Goal: Information Seeking & Learning: Learn about a topic

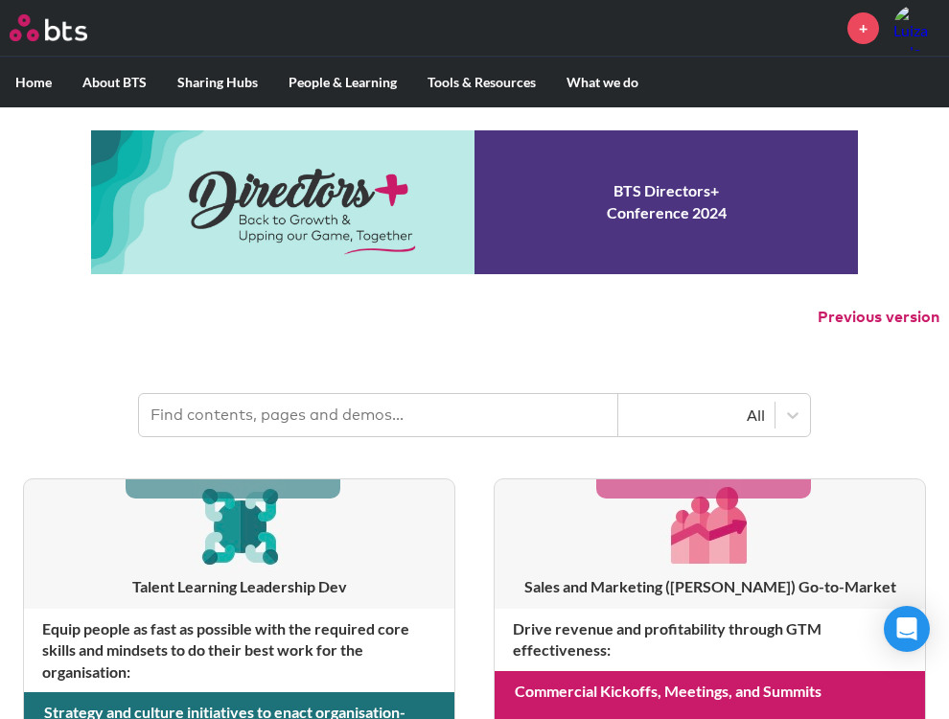
click at [340, 230] on link at bounding box center [474, 202] width 767 height 144
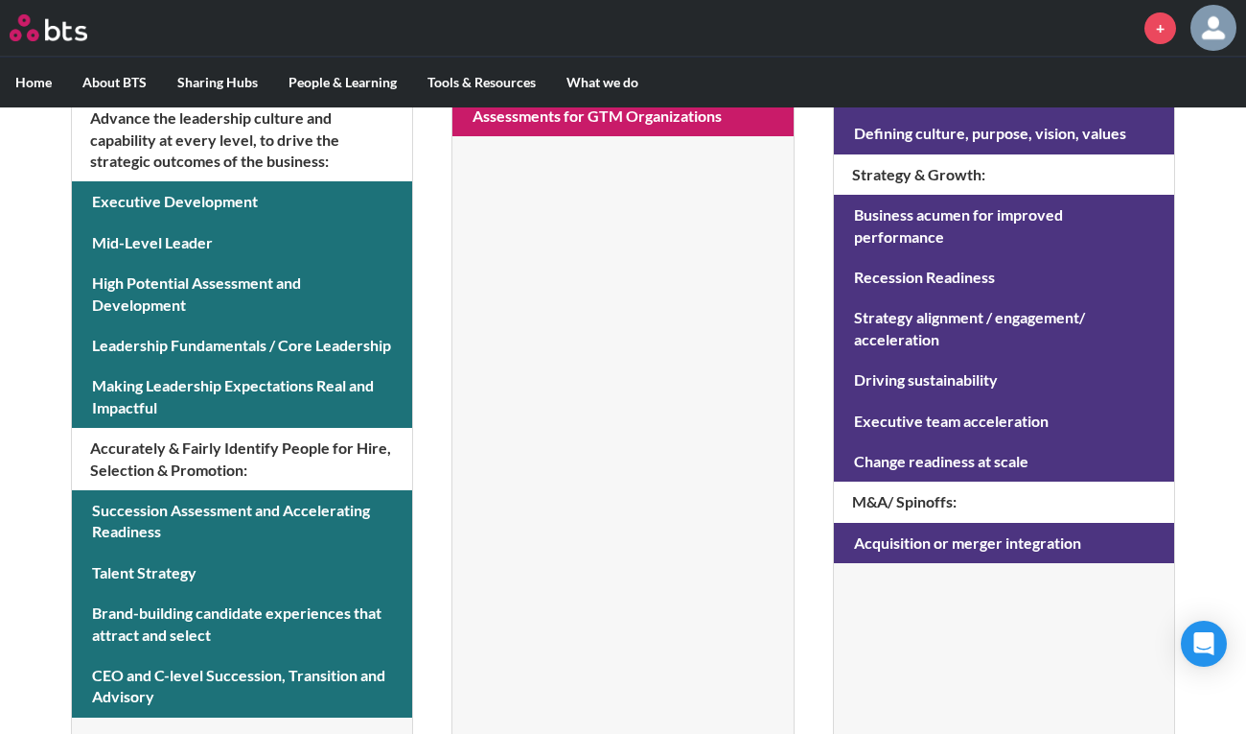
scroll to position [888, 0]
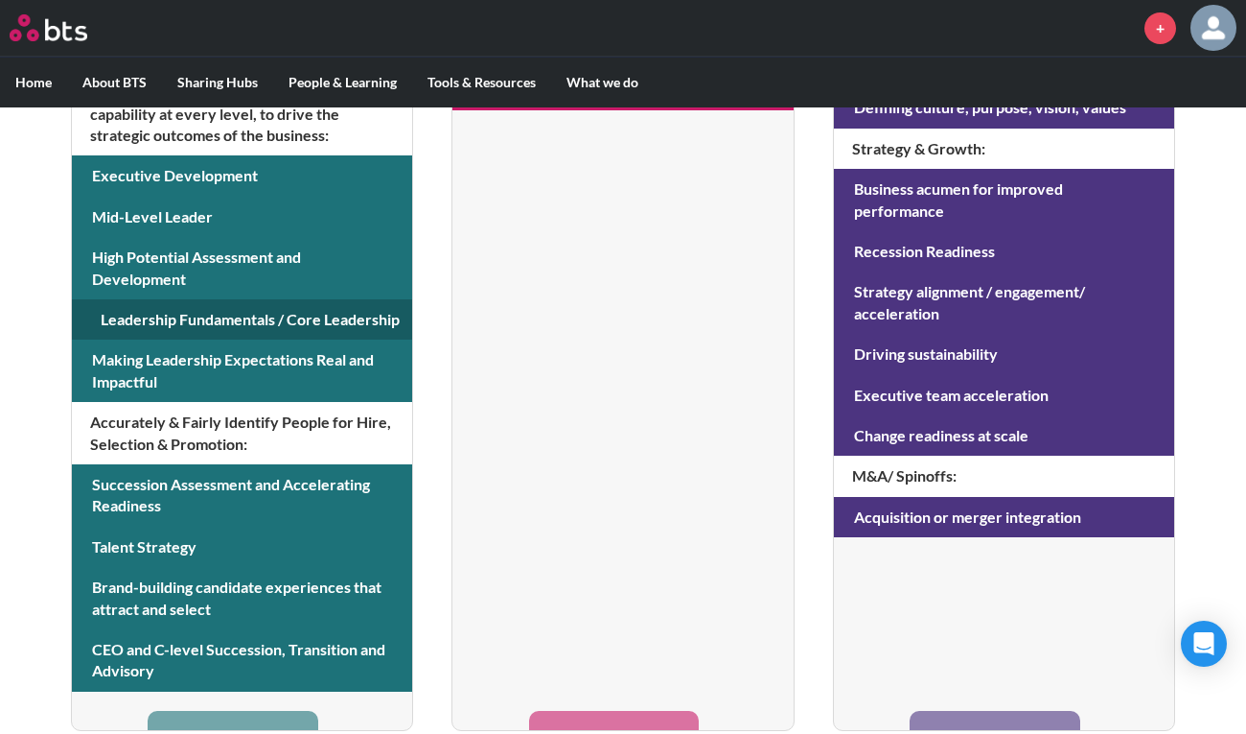
click at [296, 320] on link at bounding box center [242, 319] width 340 height 40
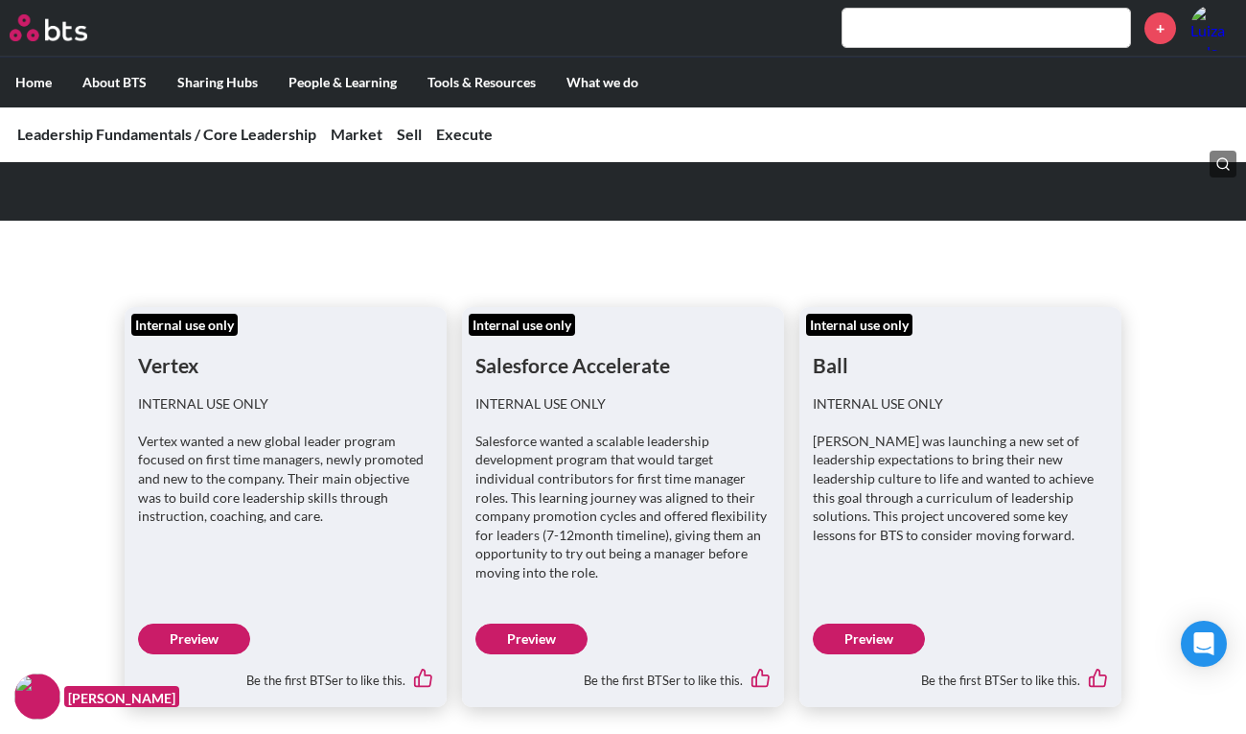
scroll to position [281, 0]
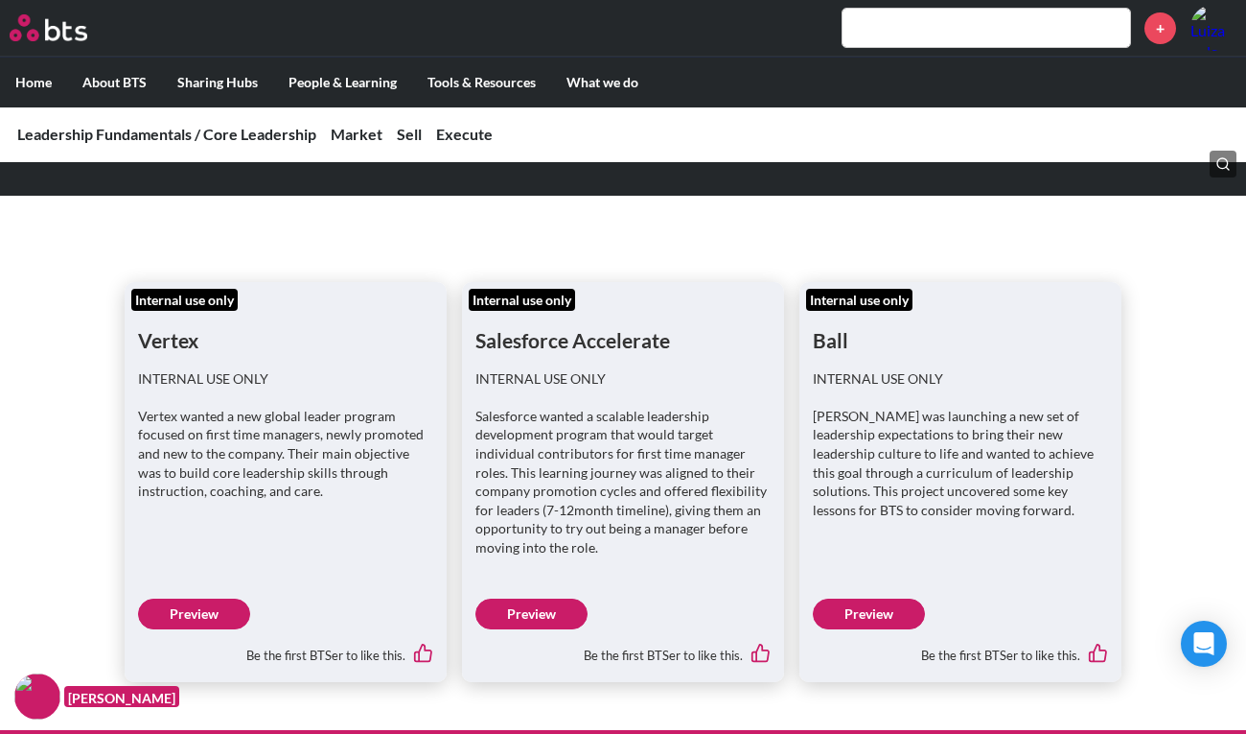
click at [531, 603] on link "Preview" at bounding box center [532, 613] width 112 height 31
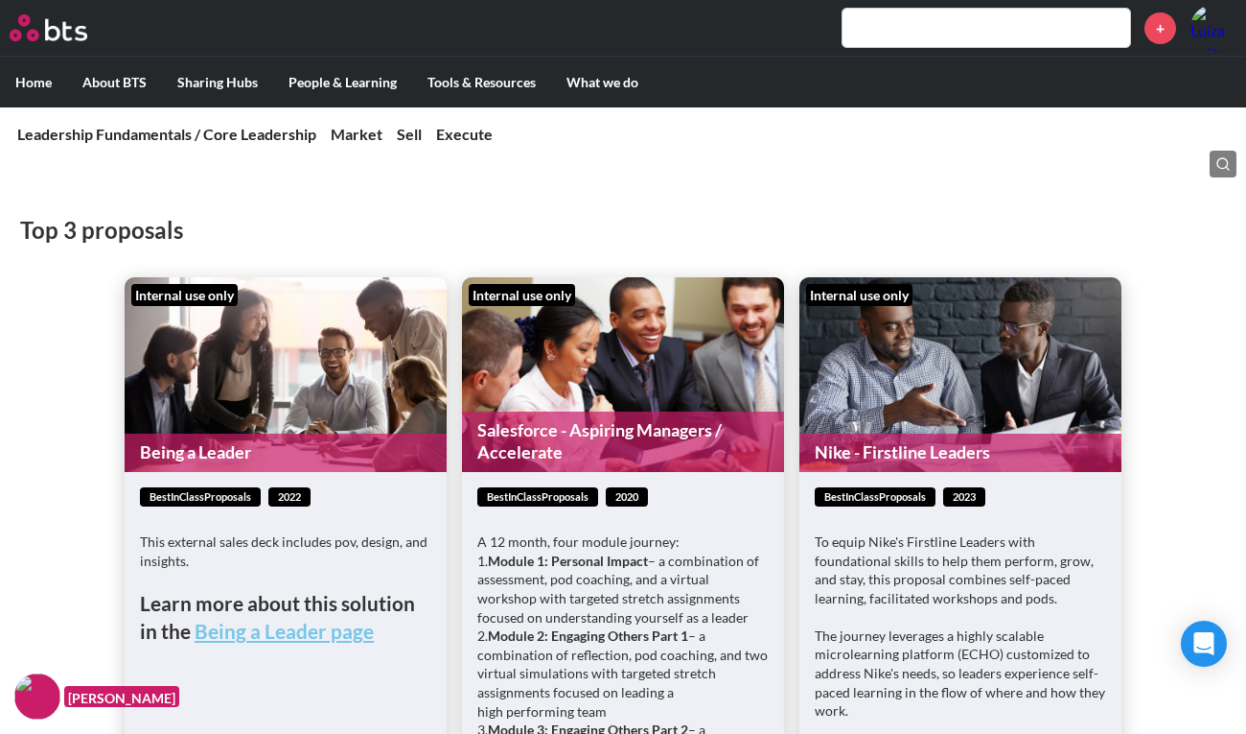
scroll to position [8150, 0]
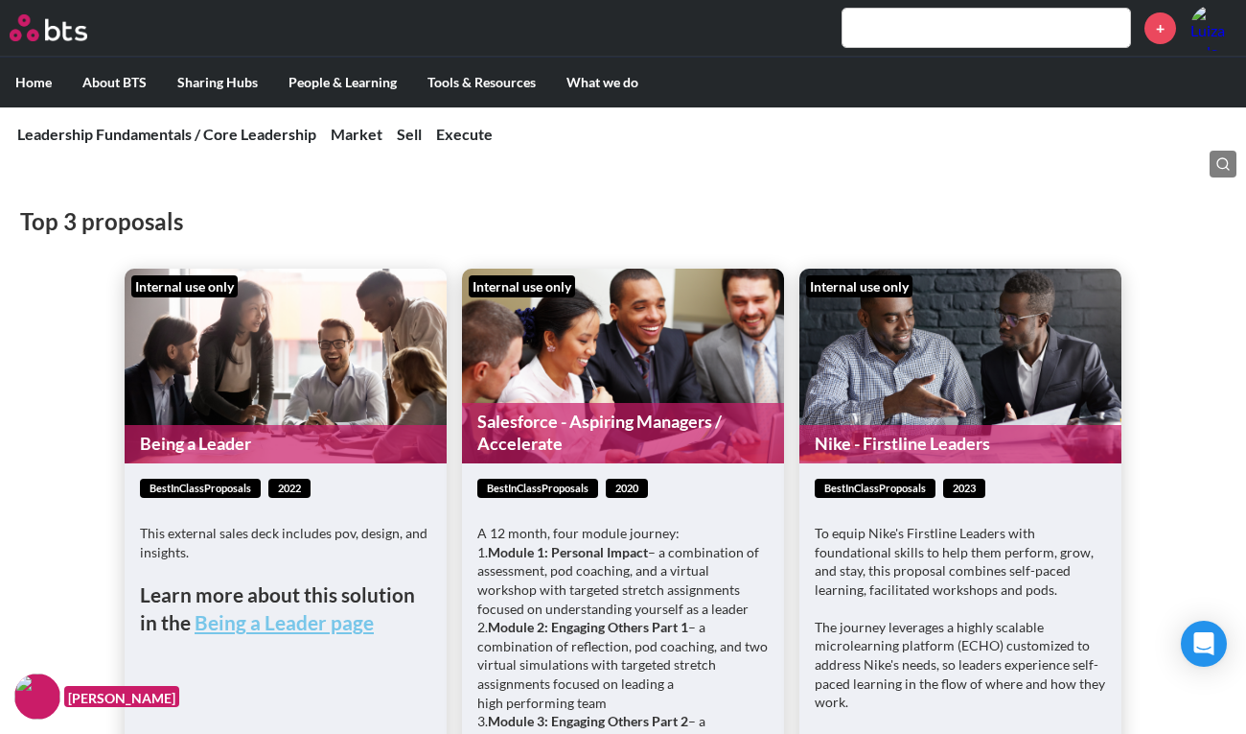
click at [904, 310] on figure "Internal use only Nike - Firstline Leaders" at bounding box center [961, 365] width 322 height 195
click at [902, 361] on figure "Internal use only Nike - Firstline Leaders" at bounding box center [961, 365] width 322 height 195
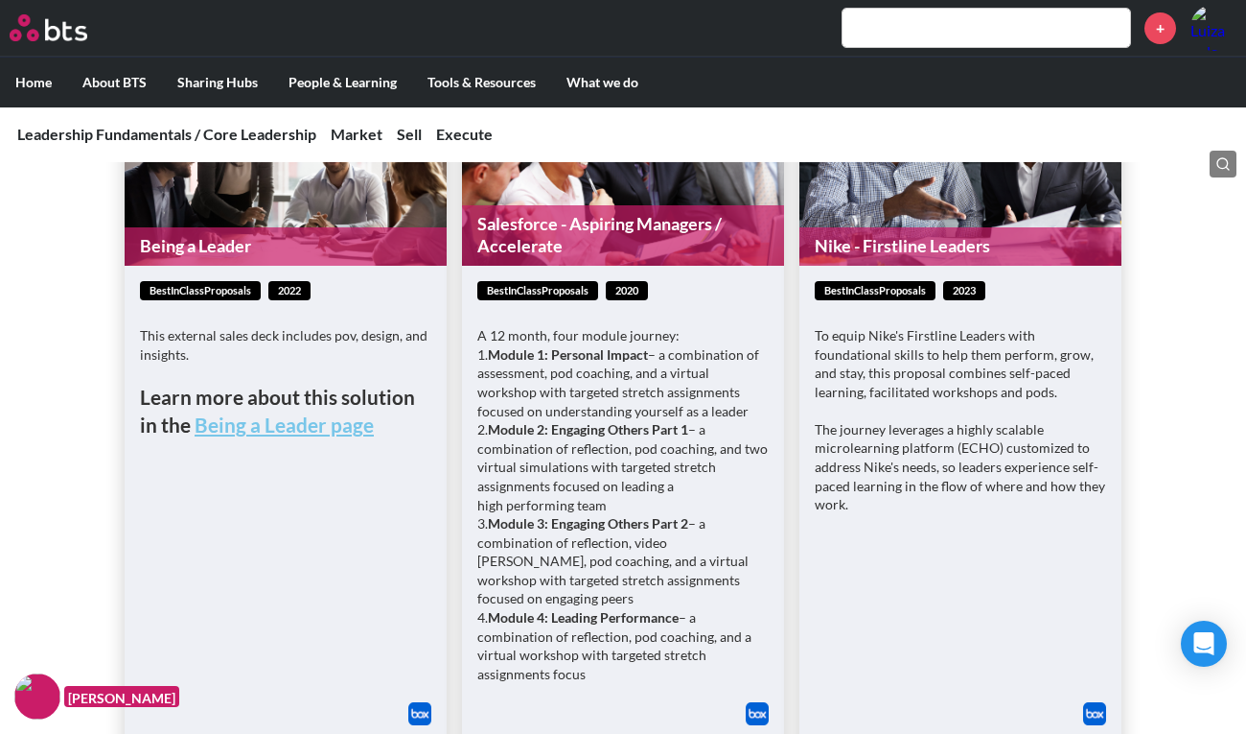
scroll to position [8383, 0]
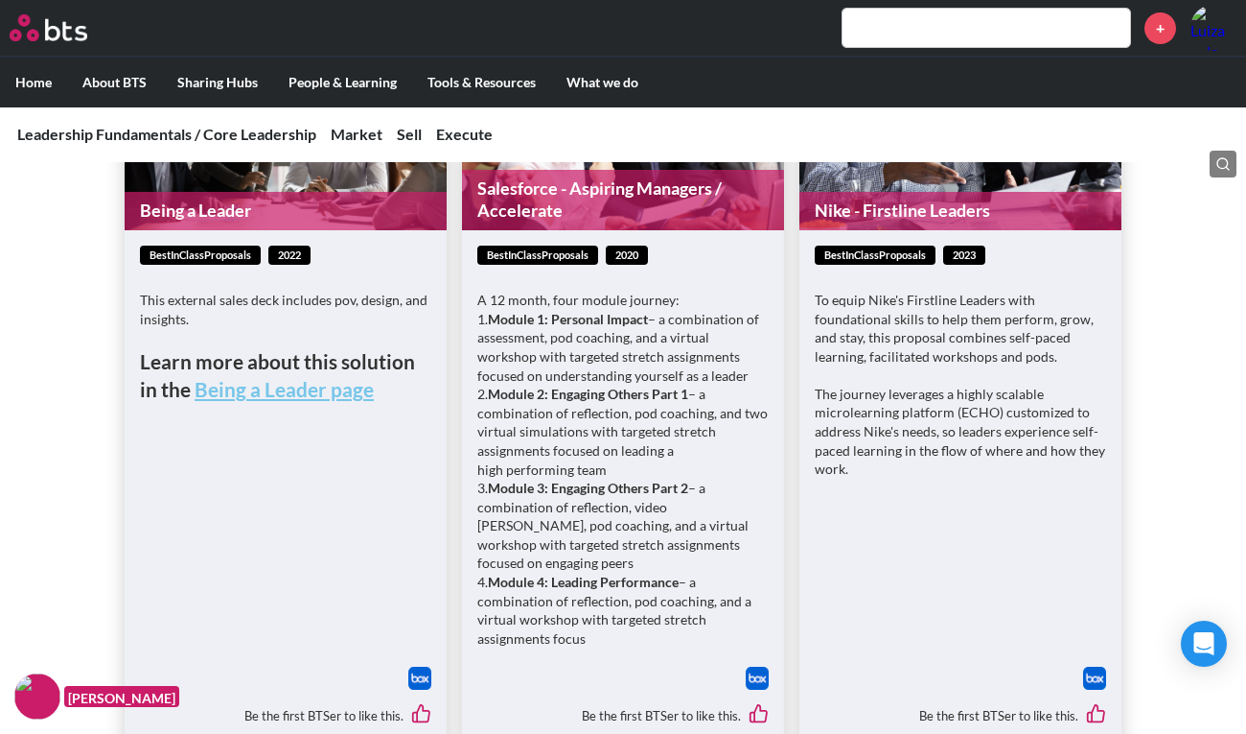
click at [1095, 666] on img at bounding box center [1094, 677] width 23 height 23
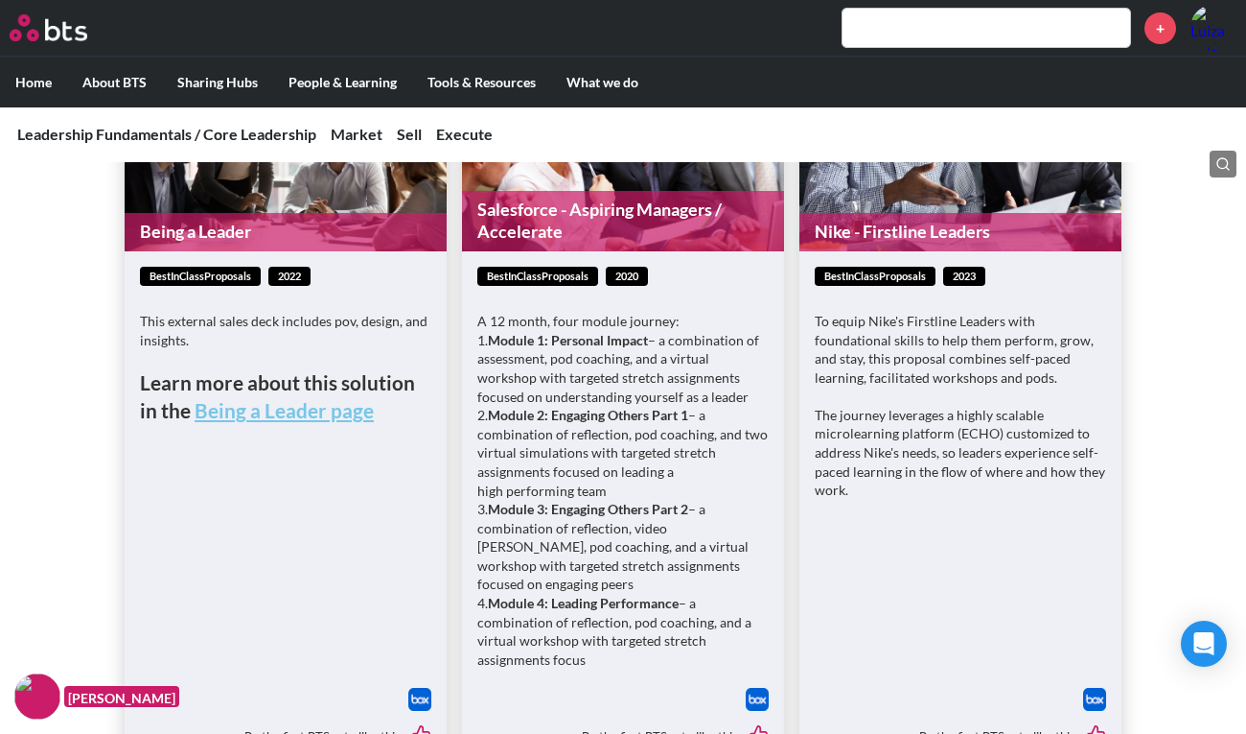
scroll to position [8368, 0]
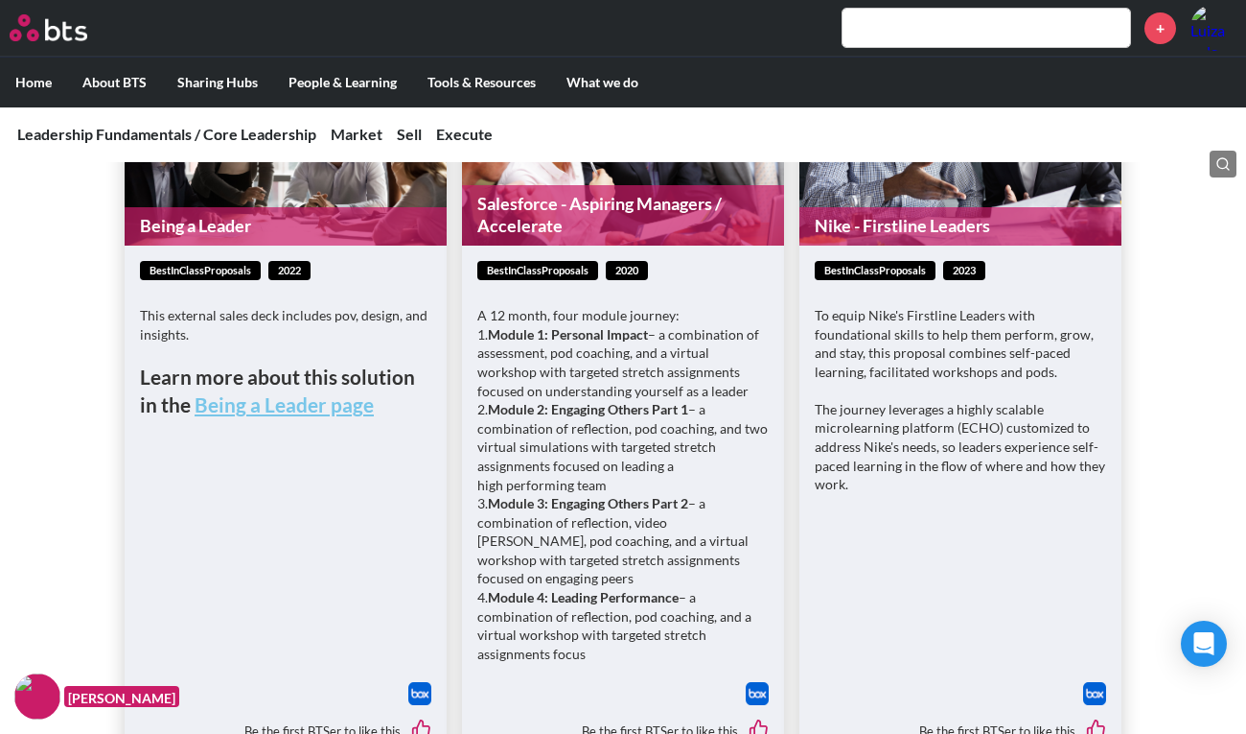
click at [750, 682] on img at bounding box center [757, 693] width 23 height 23
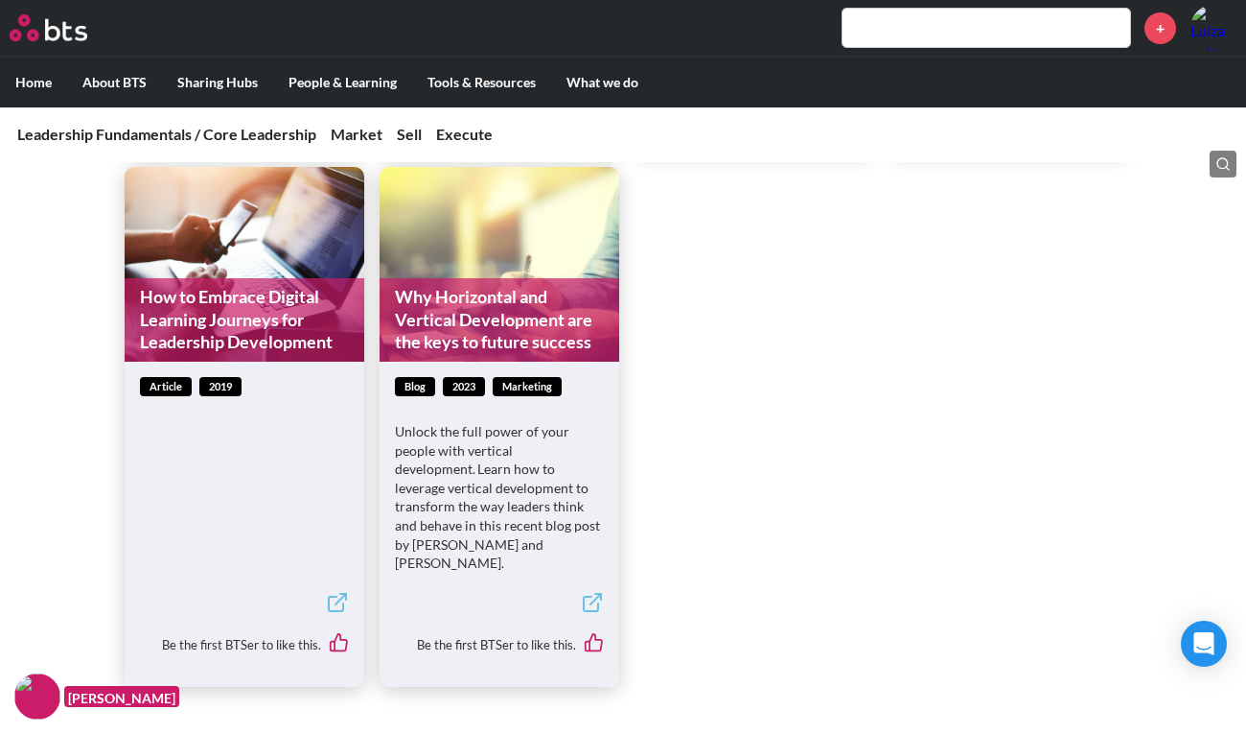
scroll to position [4505, 0]
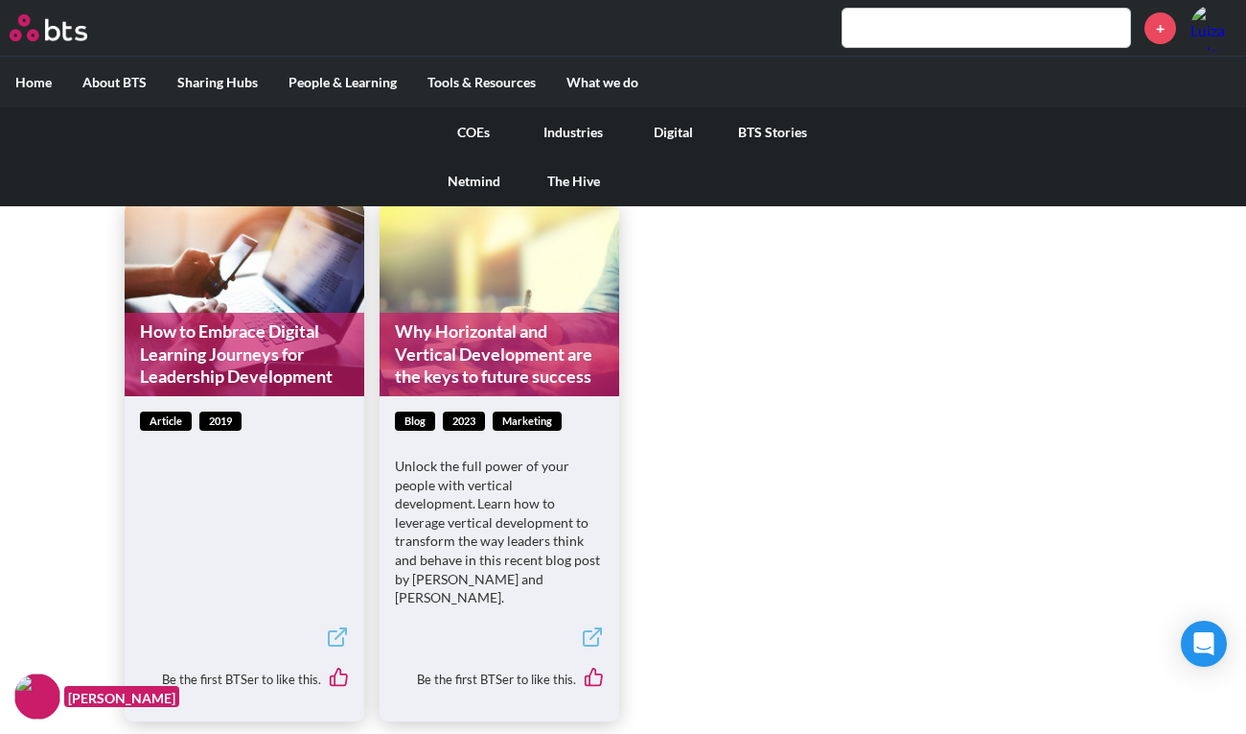
click at [478, 126] on link "COEs" at bounding box center [474, 132] width 100 height 50
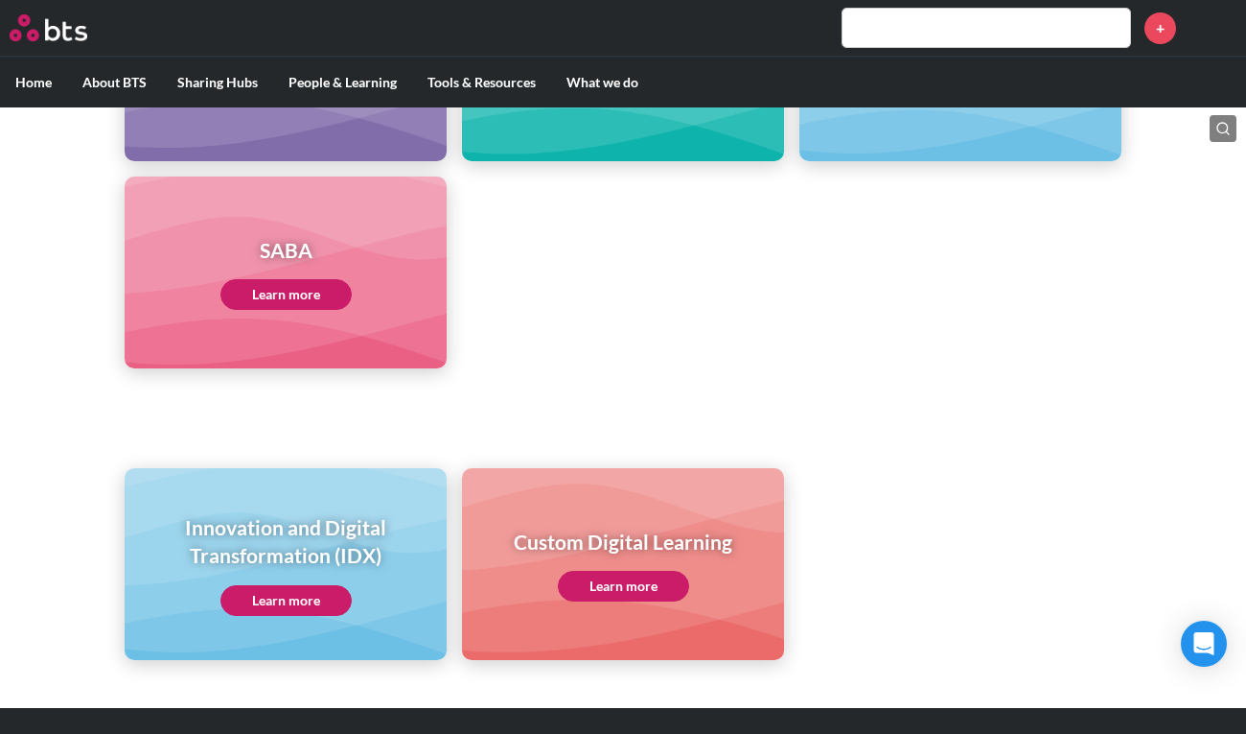
scroll to position [1026, 0]
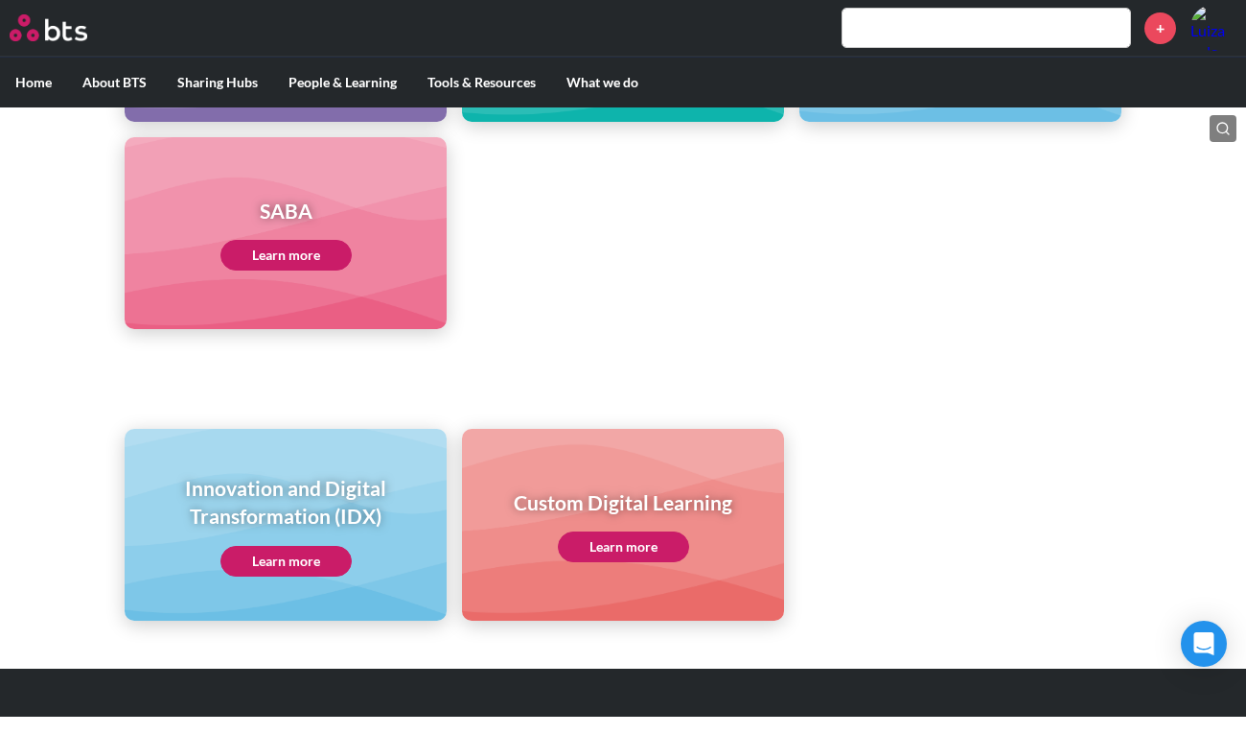
click at [644, 553] on link "Learn more" at bounding box center [623, 546] width 131 height 31
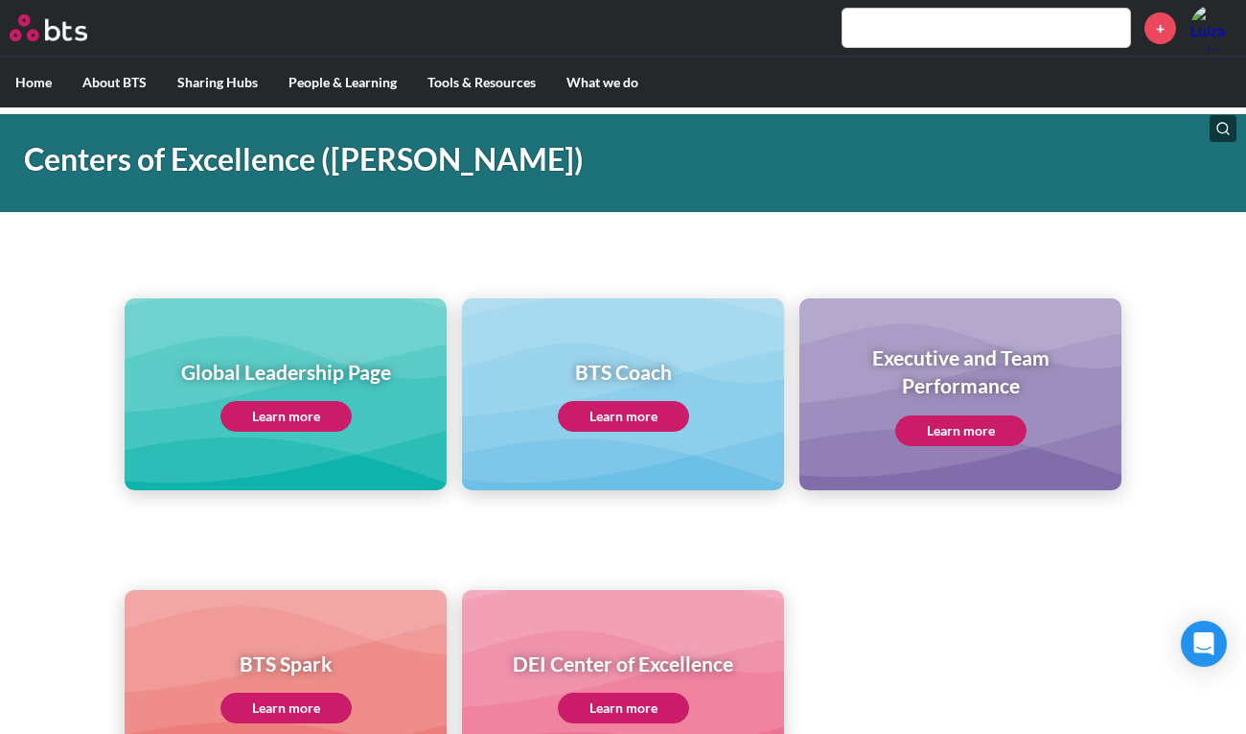
scroll to position [63, 0]
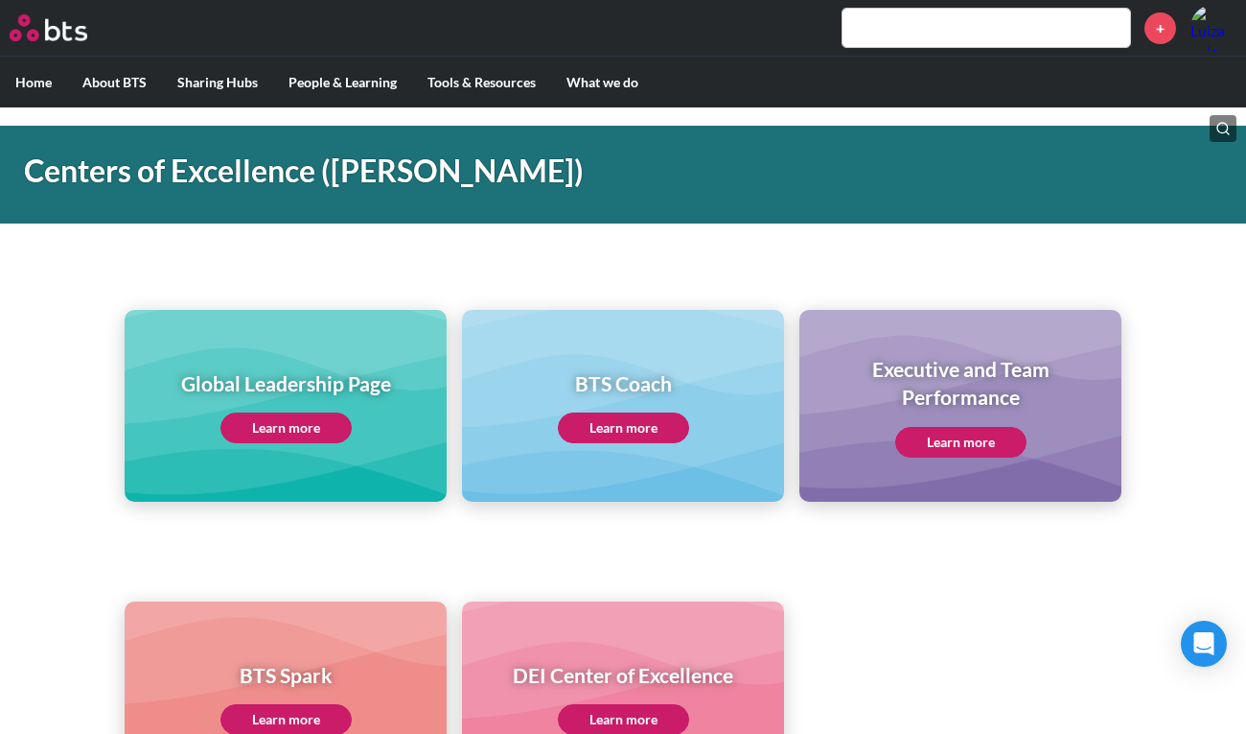
click at [996, 437] on link "Learn more" at bounding box center [961, 442] width 131 height 31
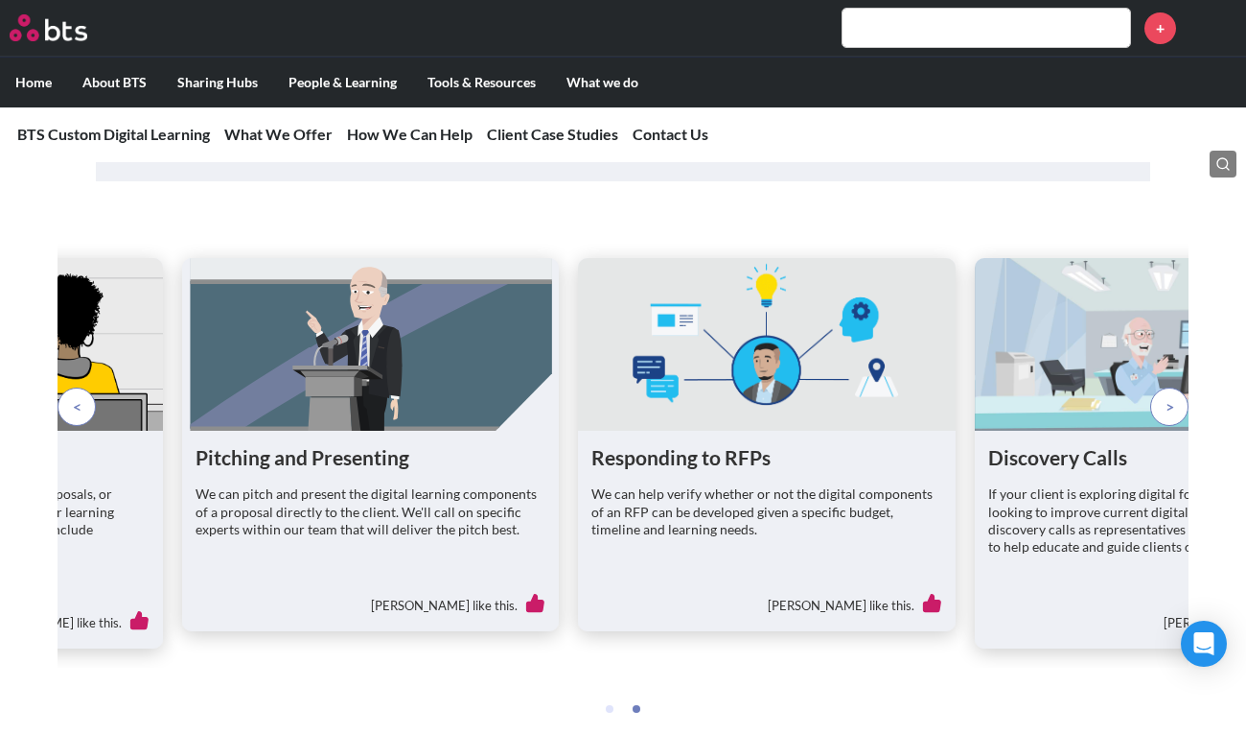
scroll to position [2527, 0]
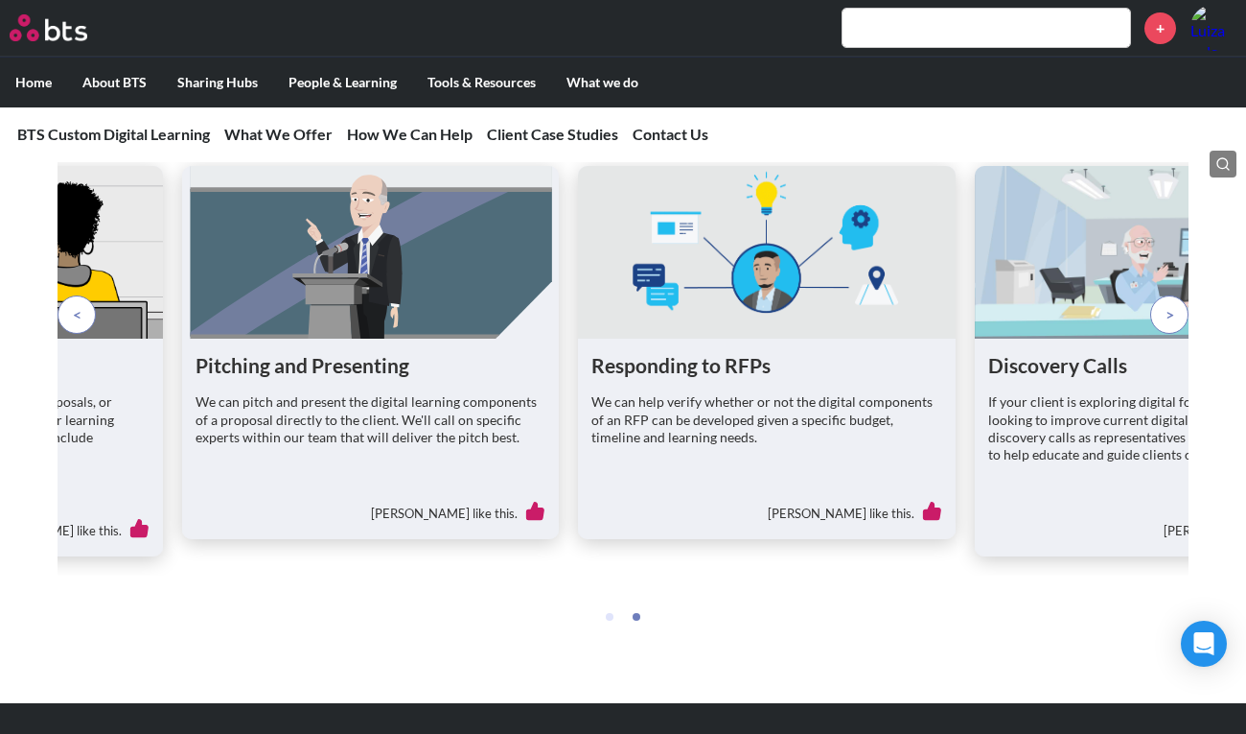
click at [742, 446] on p "We can help verify whether or not the digital components of an RFP can be devel…" at bounding box center [767, 419] width 350 height 53
click at [735, 338] on figure at bounding box center [766, 252] width 377 height 173
click at [665, 378] on h1 "Responding to RFPs" at bounding box center [767, 365] width 350 height 26
click at [724, 338] on figure at bounding box center [766, 252] width 377 height 173
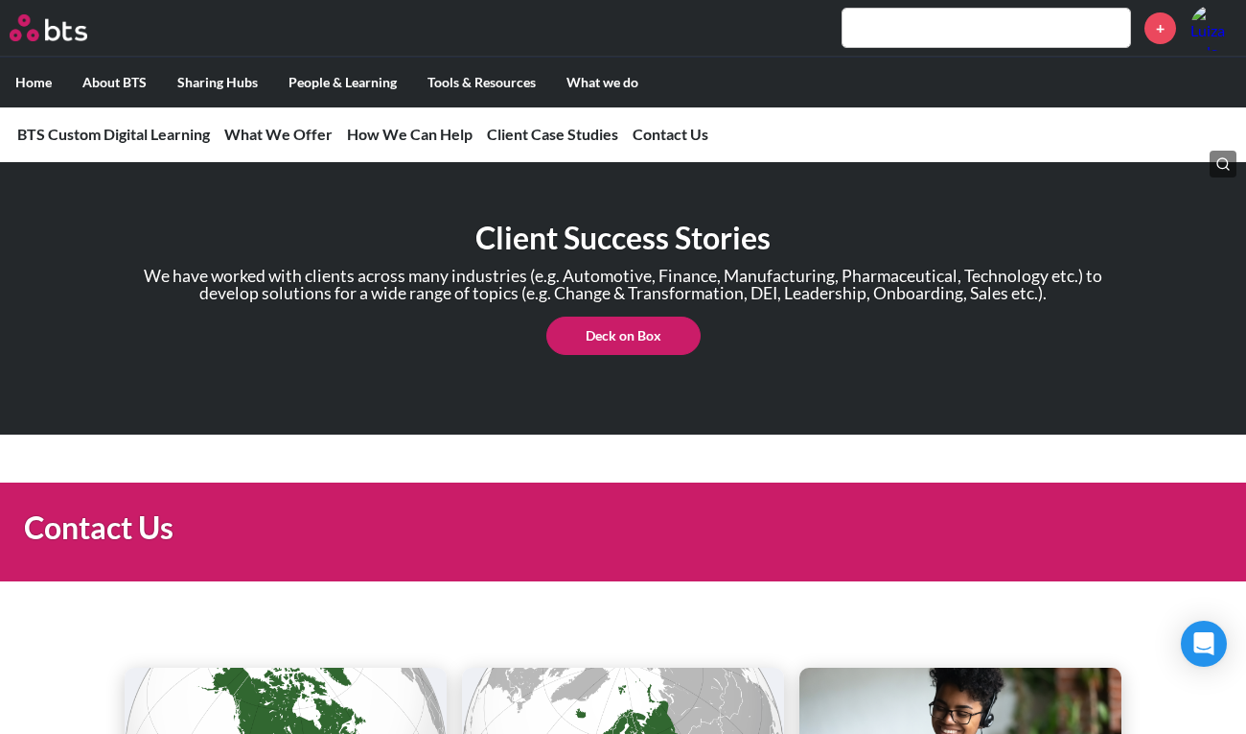
scroll to position [3191, 0]
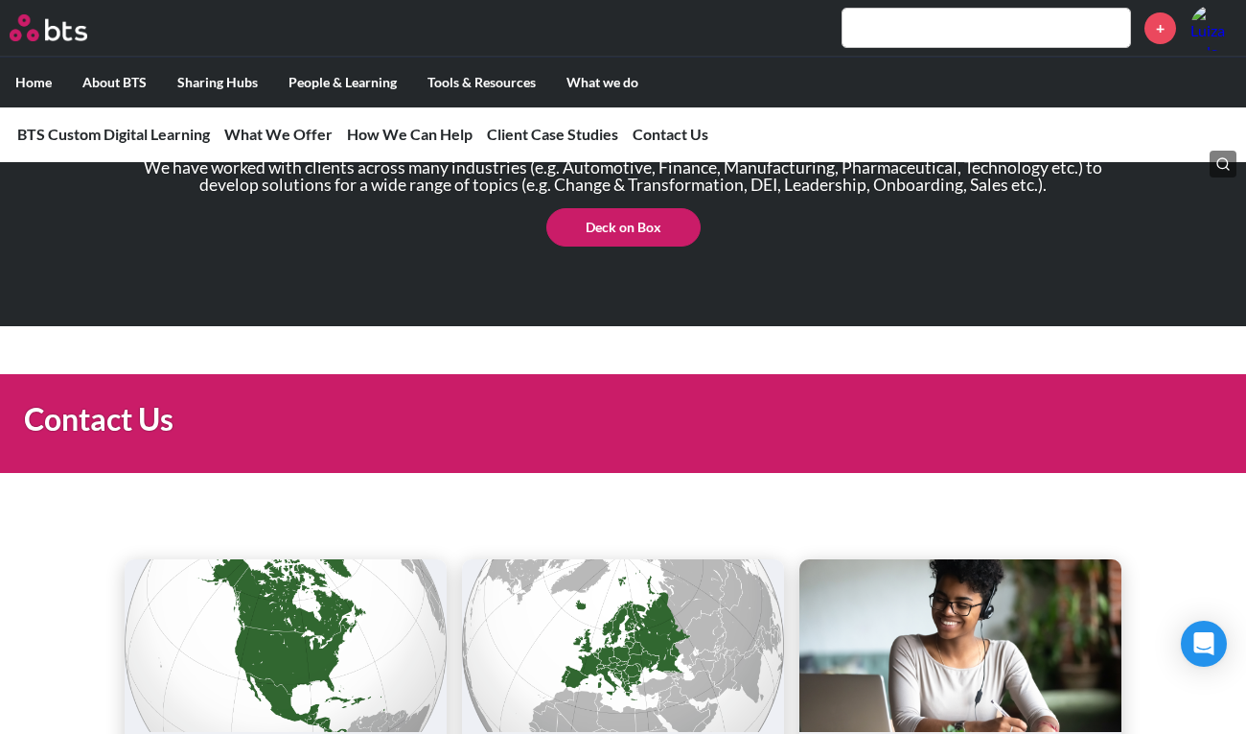
click at [603, 246] on link "Deck on Box" at bounding box center [624, 227] width 154 height 38
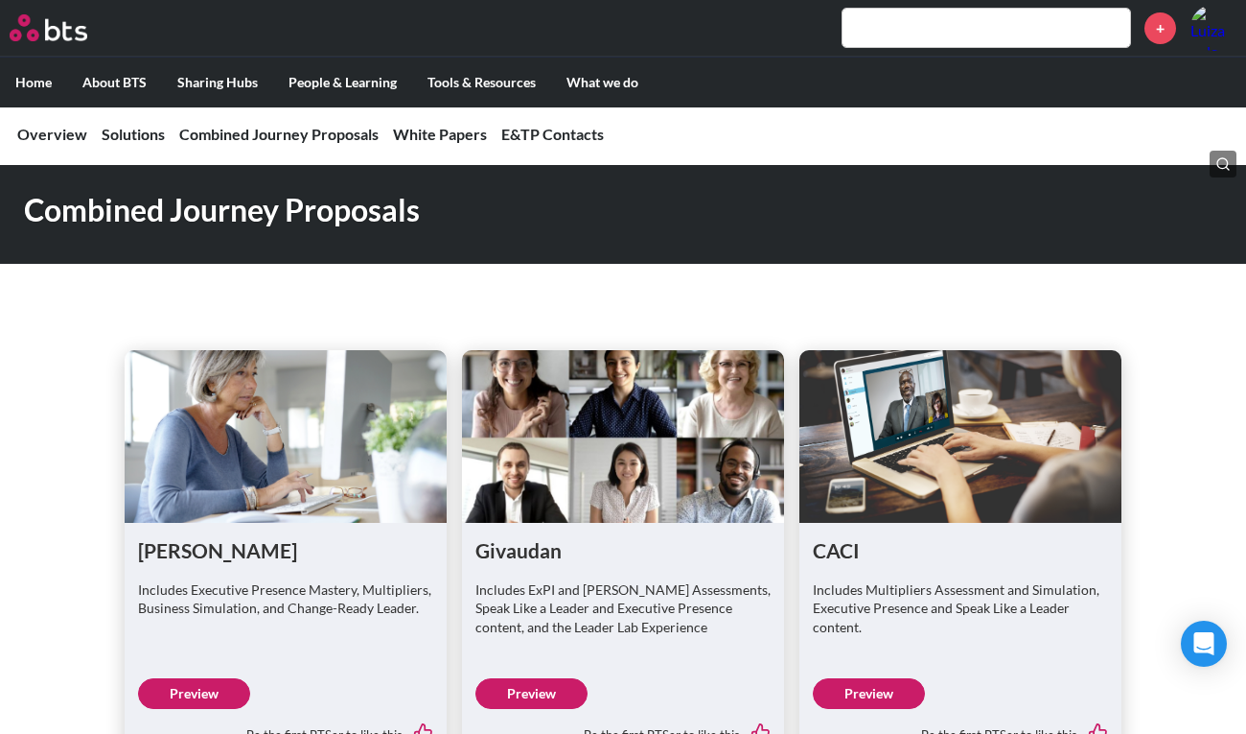
scroll to position [3816, 0]
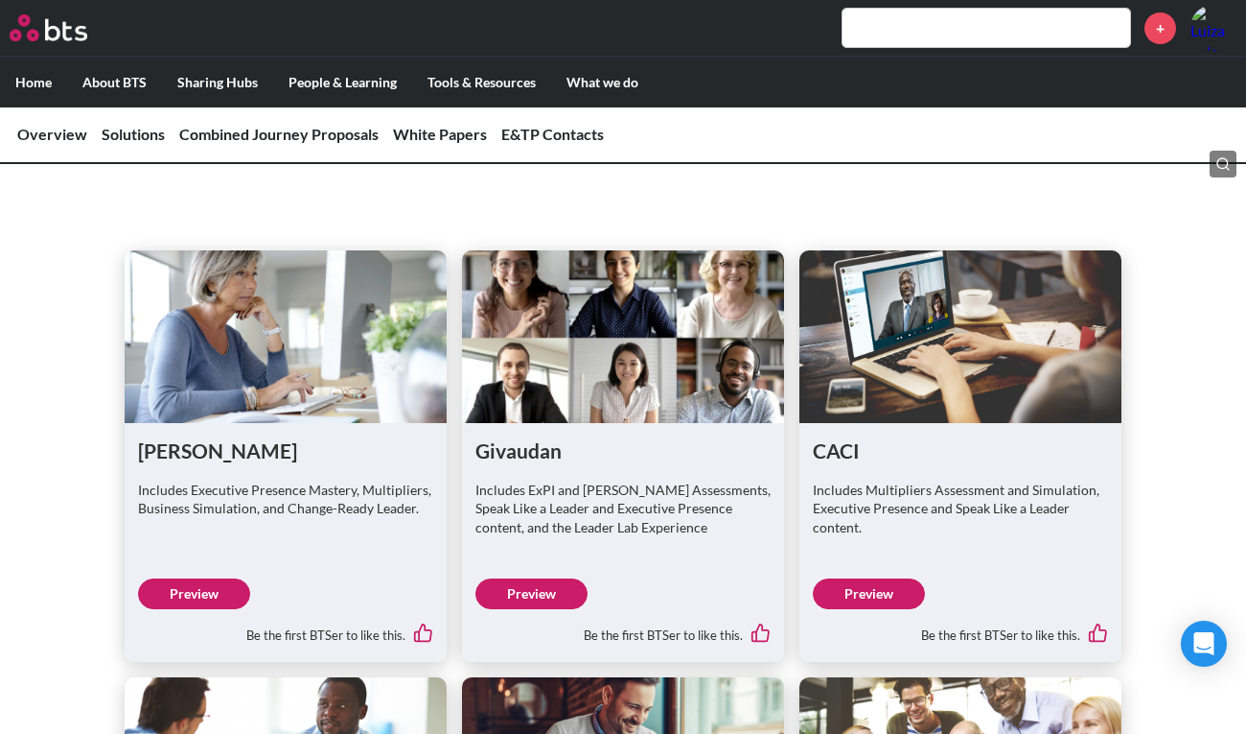
click at [951, 319] on figure at bounding box center [961, 336] width 322 height 173
click at [879, 578] on link "Preview" at bounding box center [869, 593] width 112 height 31
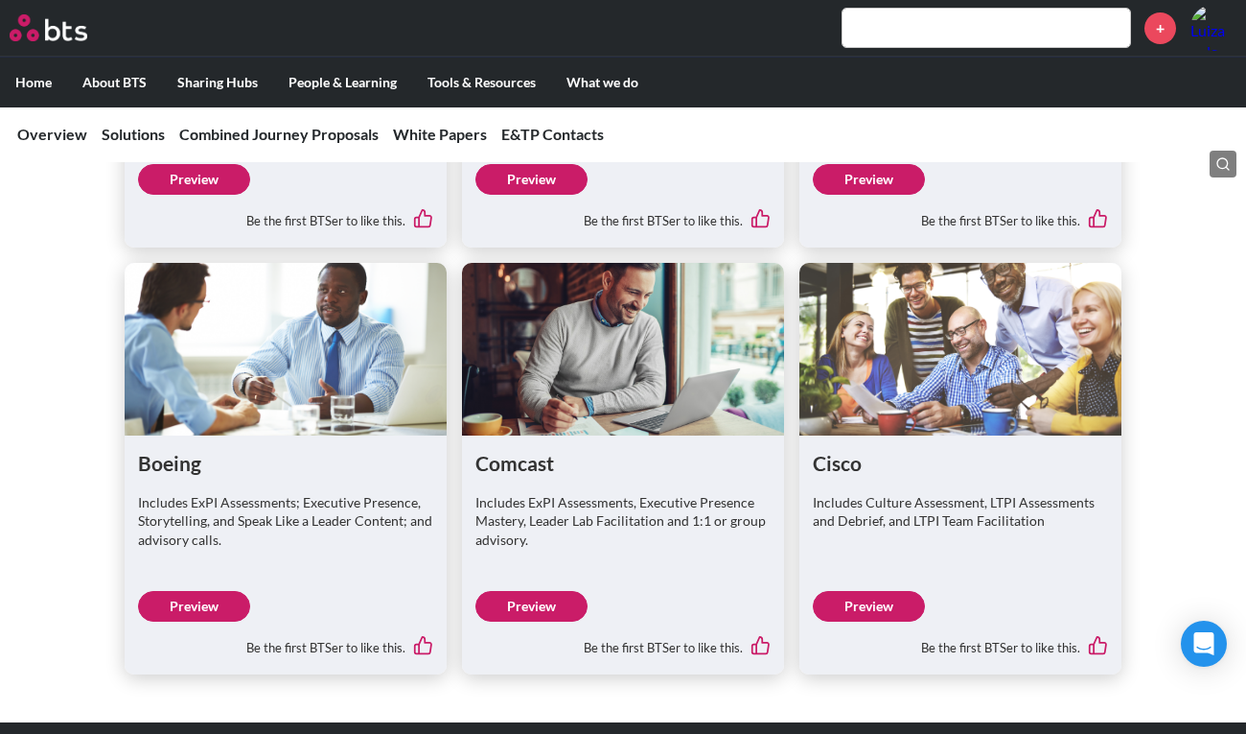
scroll to position [4229, 0]
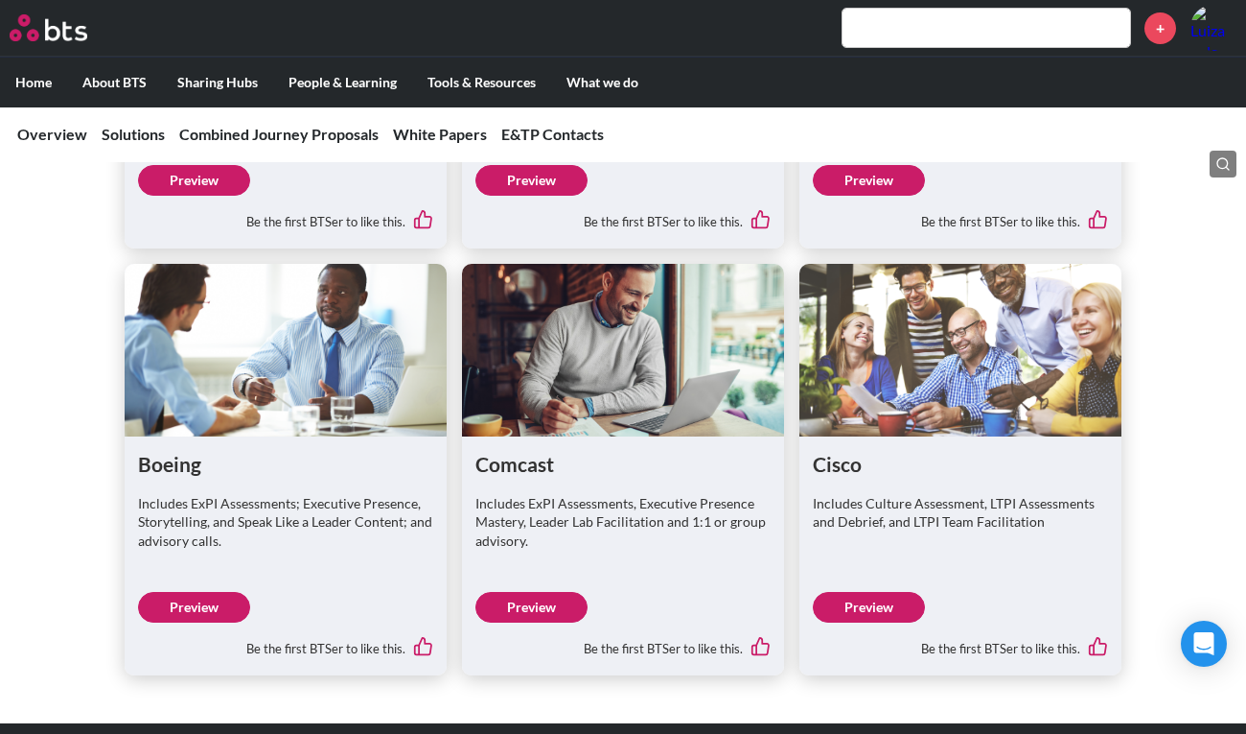
click at [624, 335] on figure at bounding box center [623, 350] width 322 height 173
click at [538, 592] on link "Preview" at bounding box center [532, 607] width 112 height 31
click at [862, 31] on input "text" at bounding box center [987, 28] width 288 height 38
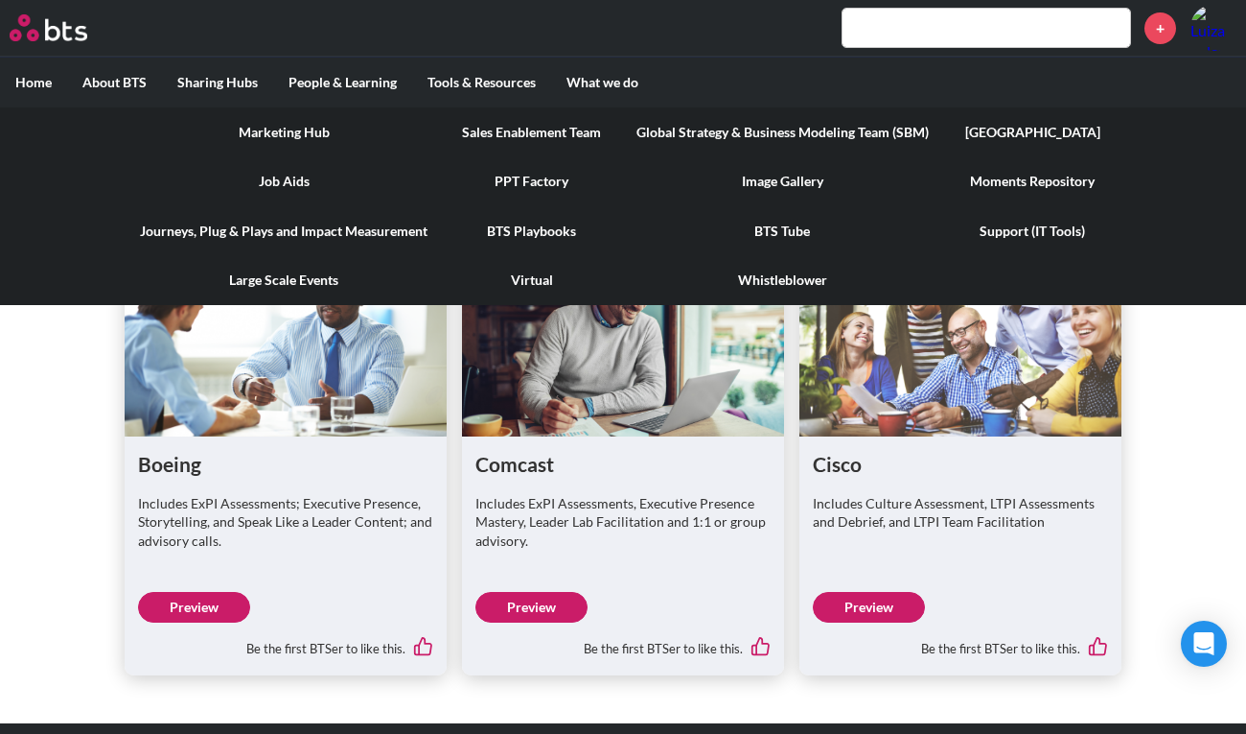
click at [424, 234] on link "Journeys, Plug & Plays and Impact Measurement" at bounding box center [284, 231] width 318 height 50
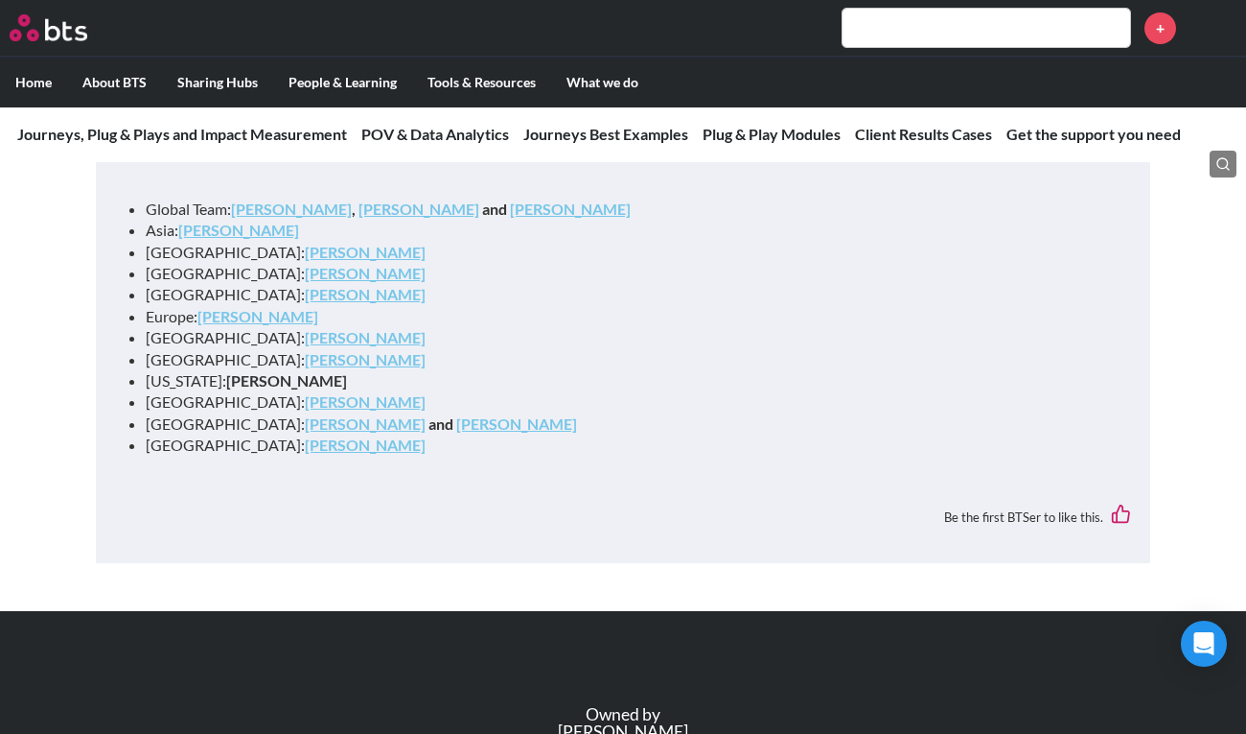
scroll to position [6378, 0]
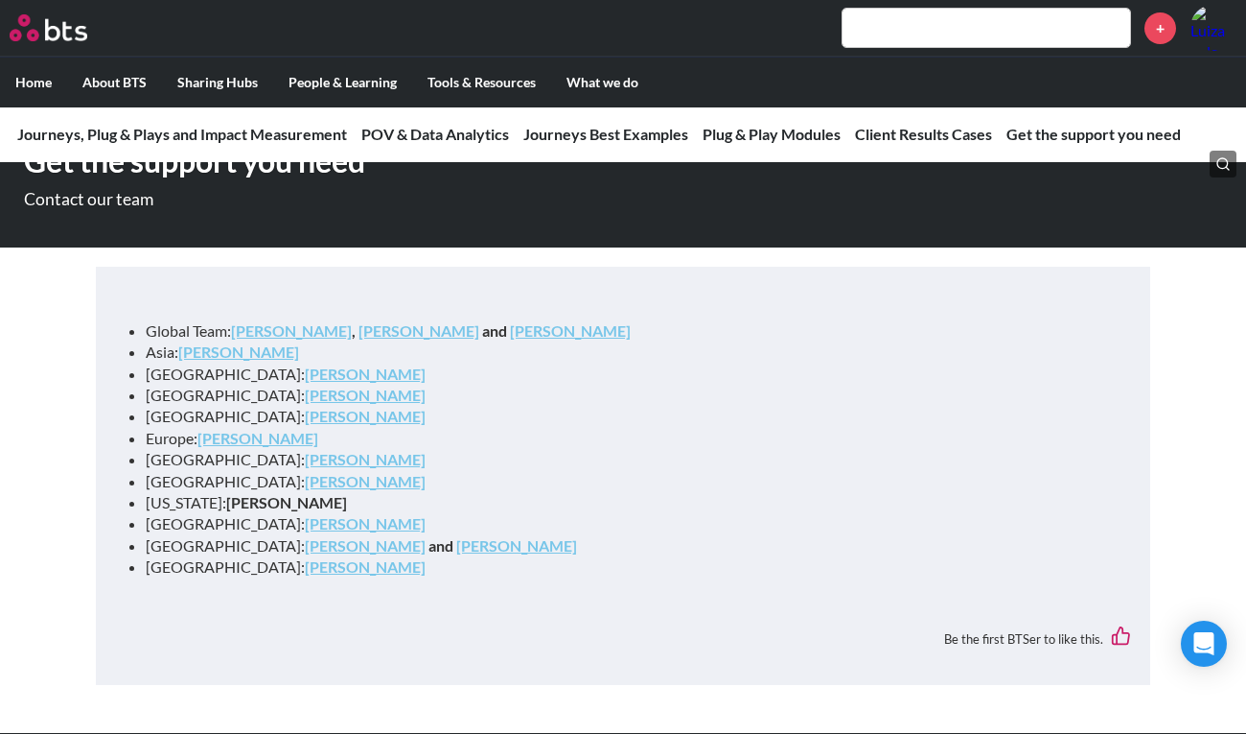
click at [326, 380] on strong "[PERSON_NAME]" at bounding box center [365, 373] width 121 height 18
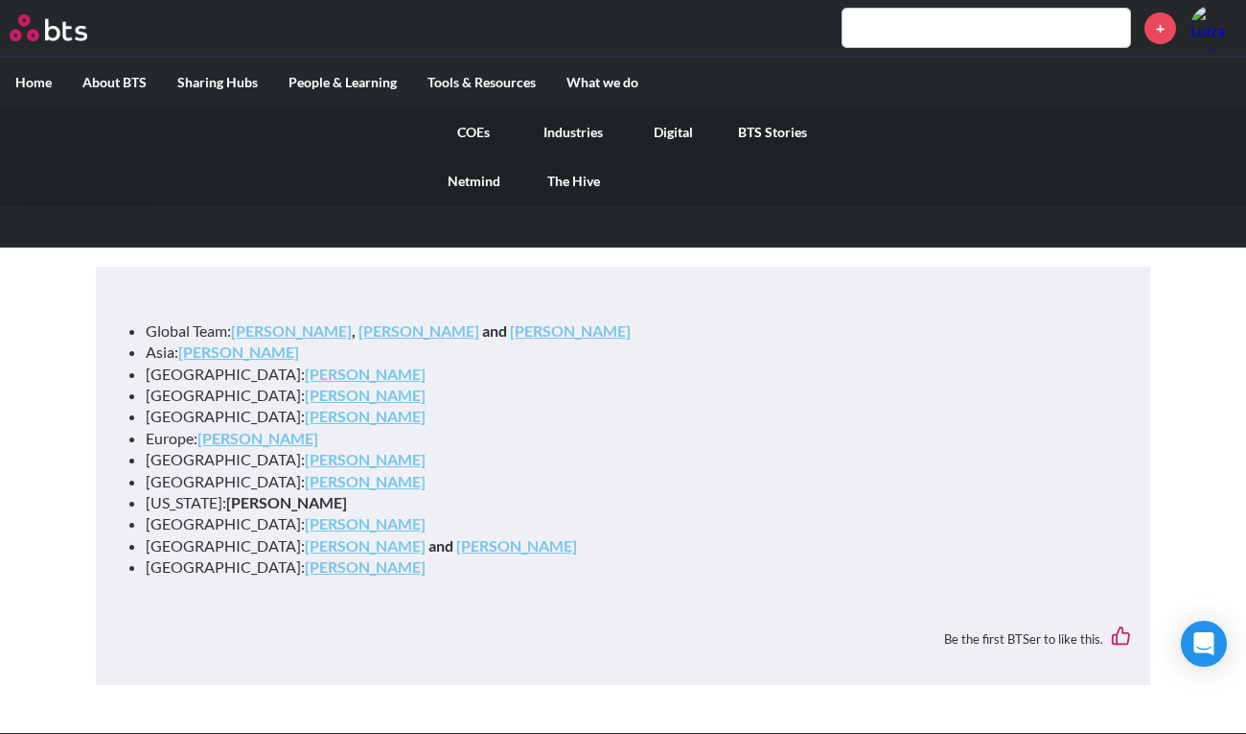
click at [668, 137] on link "Digital" at bounding box center [673, 132] width 100 height 50
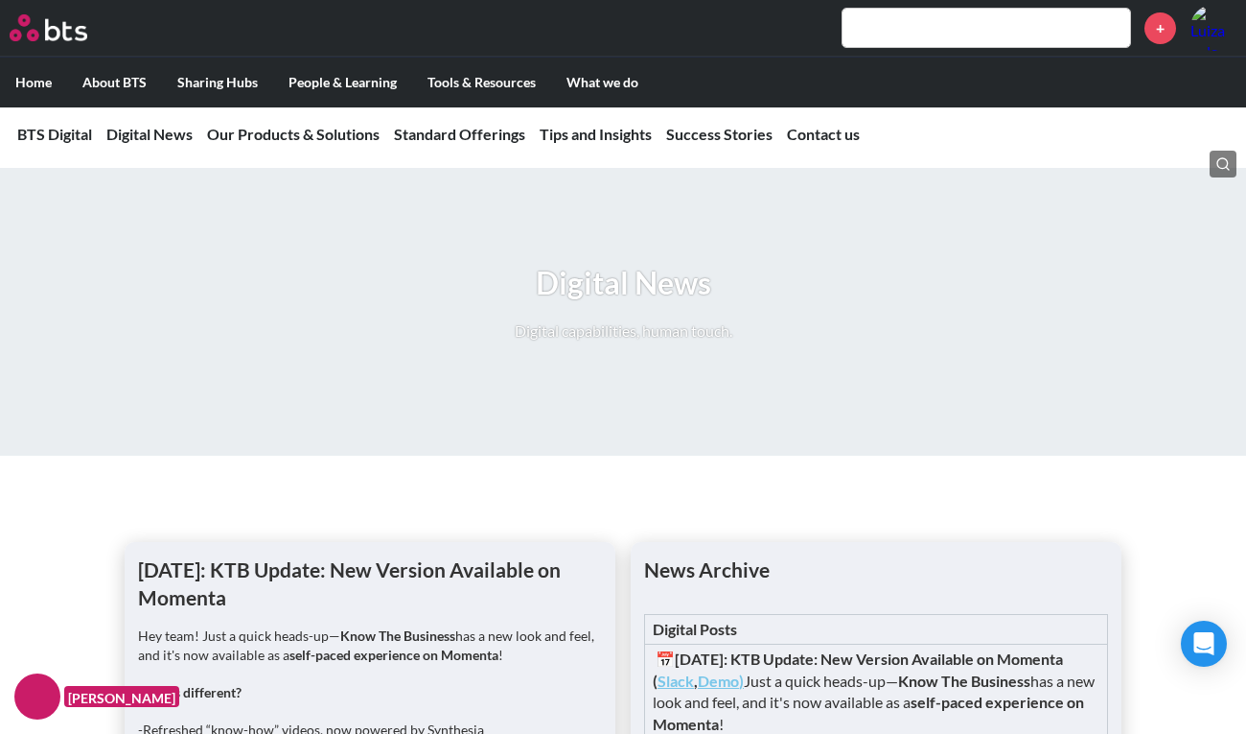
scroll to position [1242, 0]
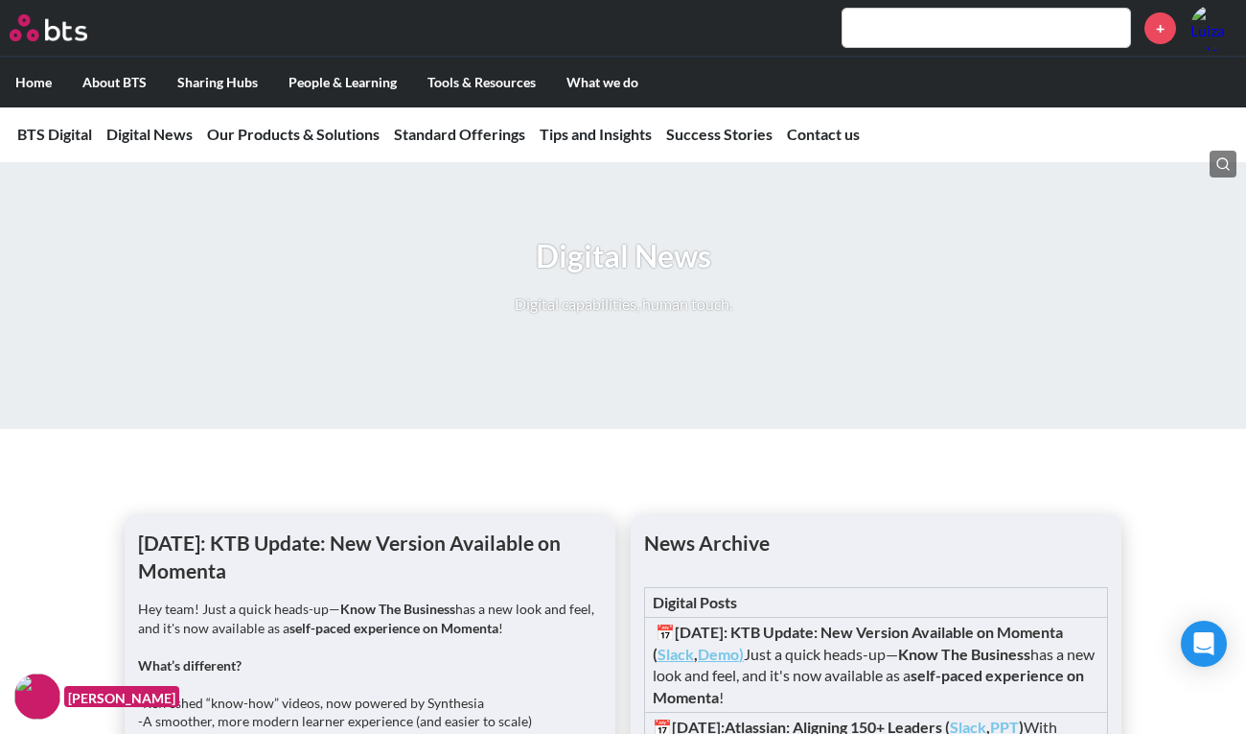
click at [573, 333] on div "Digital News Digital capabilities, human touch." at bounding box center [624, 284] width 218 height 98
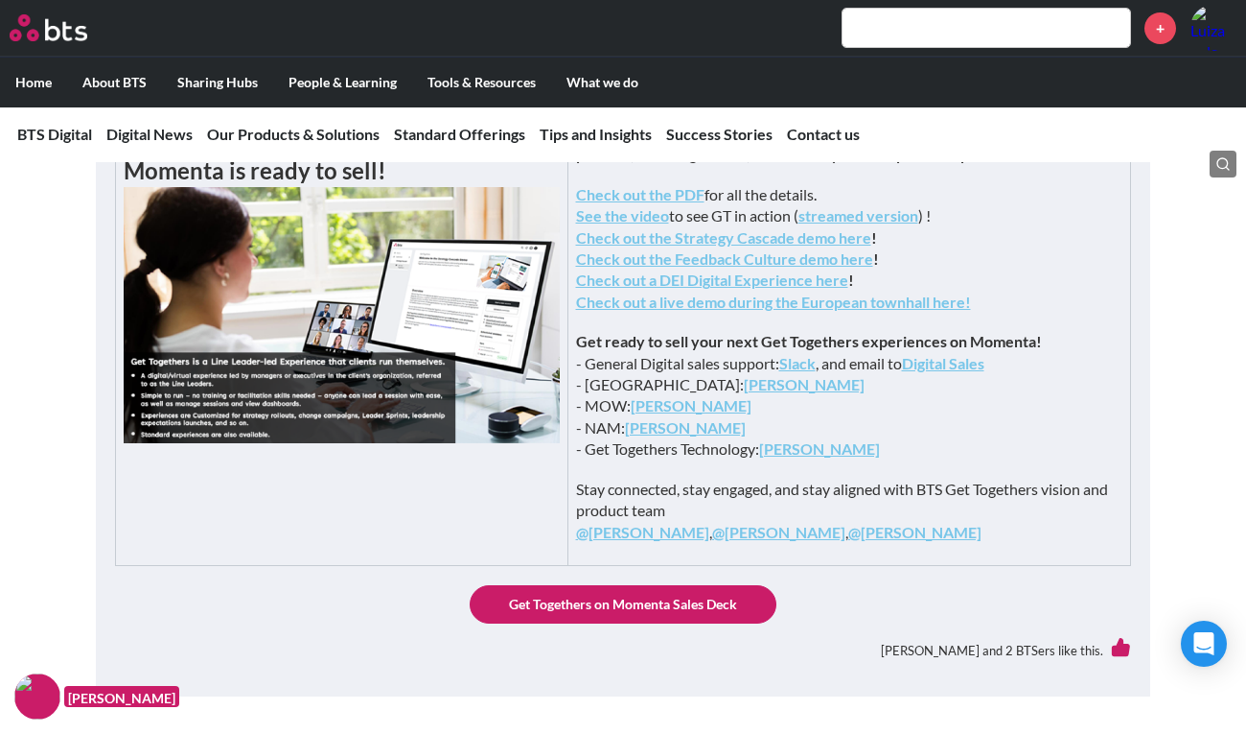
scroll to position [640, 0]
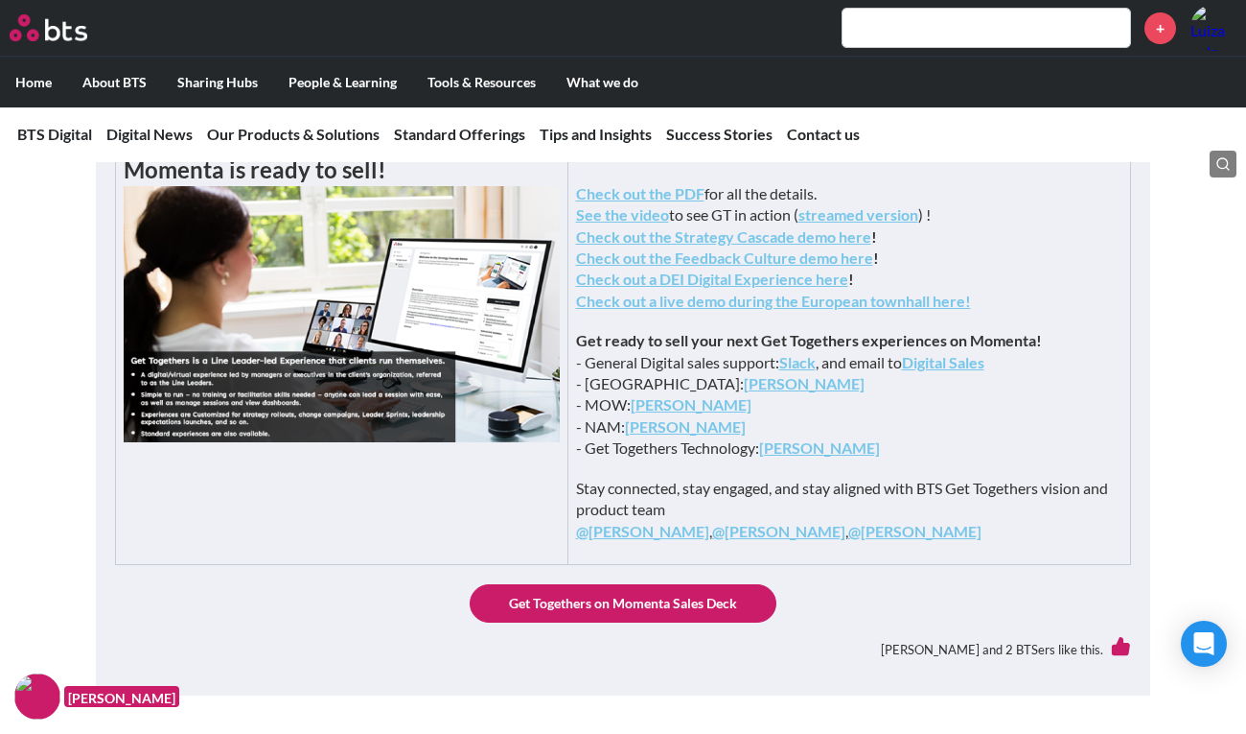
click at [622, 622] on link "Get Togethers on Momenta Sales Deck" at bounding box center [623, 603] width 307 height 38
